Goal: Check status: Check status

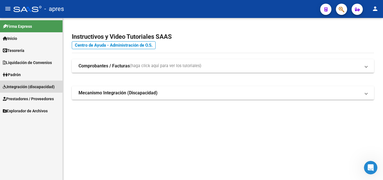
click at [19, 85] on span "Integración (discapacidad)" at bounding box center [29, 87] width 52 height 6
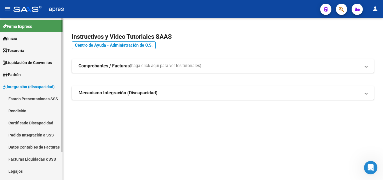
click at [19, 112] on link "Rendición" at bounding box center [31, 111] width 63 height 12
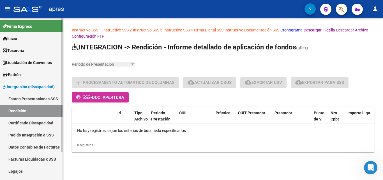
click at [34, 96] on link "Estado Presentaciones SSS" at bounding box center [31, 98] width 63 height 12
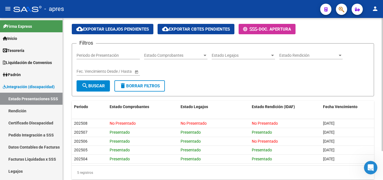
scroll to position [35, 0]
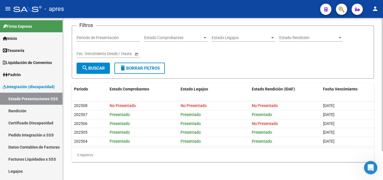
click at [223, 57] on div "Filtros Periodo de Presentación Estado Comprobantes Estado Comprobantes Estado …" at bounding box center [223, 46] width 293 height 32
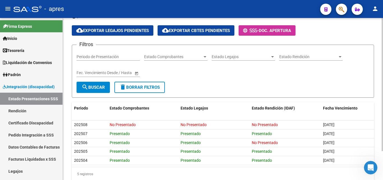
scroll to position [0, 0]
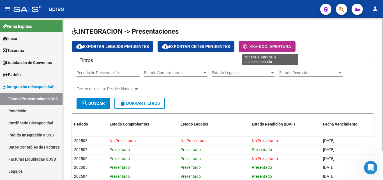
click at [272, 46] on span "Doc. Apertura" at bounding box center [275, 46] width 32 height 5
